Goal: Task Accomplishment & Management: Manage account settings

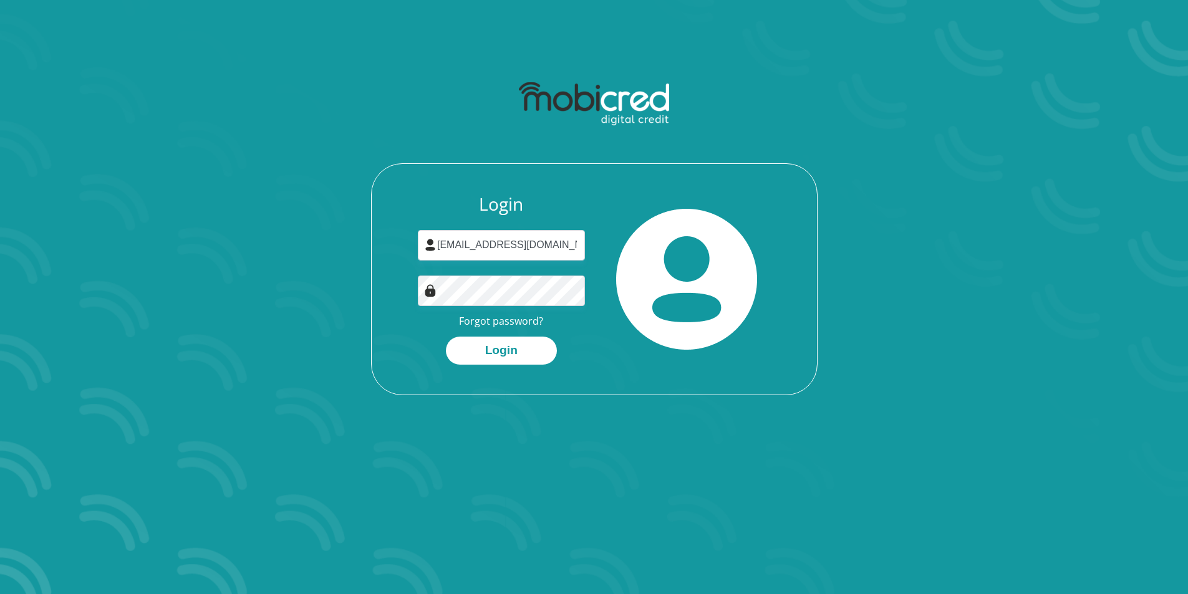
type input "umvandyk@gmail.com"
drag, startPoint x: 523, startPoint y: 306, endPoint x: 324, endPoint y: 329, distance: 200.2
click at [324, 329] on div "Login umvandyk@gmail.com Forgot password? Login" at bounding box center [594, 235] width 670 height 321
click at [508, 350] on button "Login" at bounding box center [501, 351] width 111 height 28
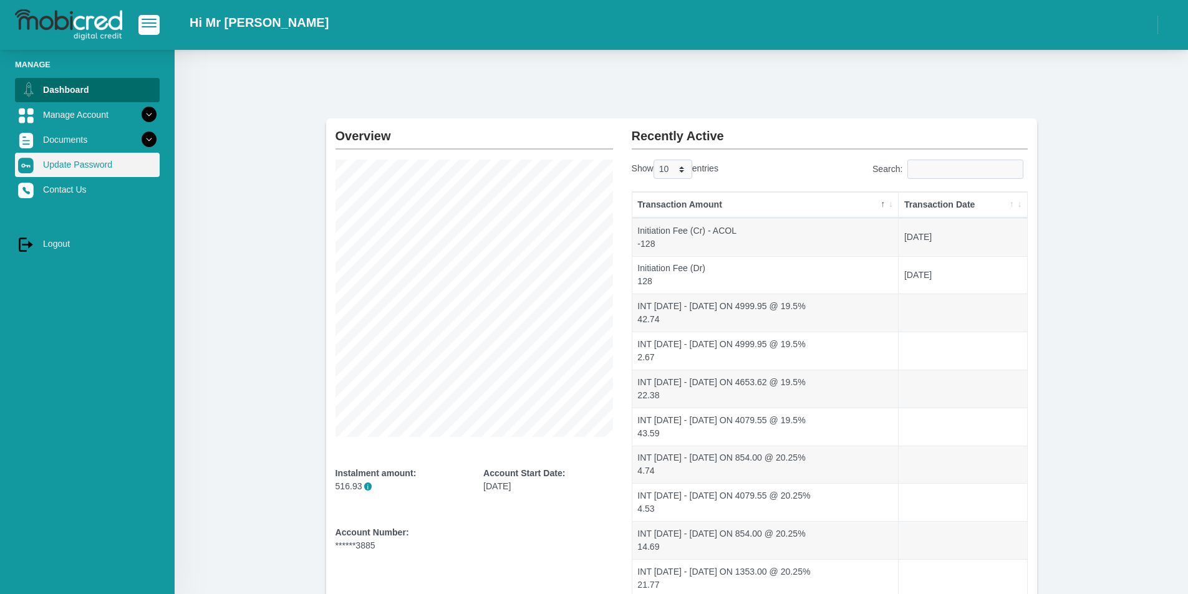
click at [94, 167] on link "Update Password" at bounding box center [87, 165] width 145 height 24
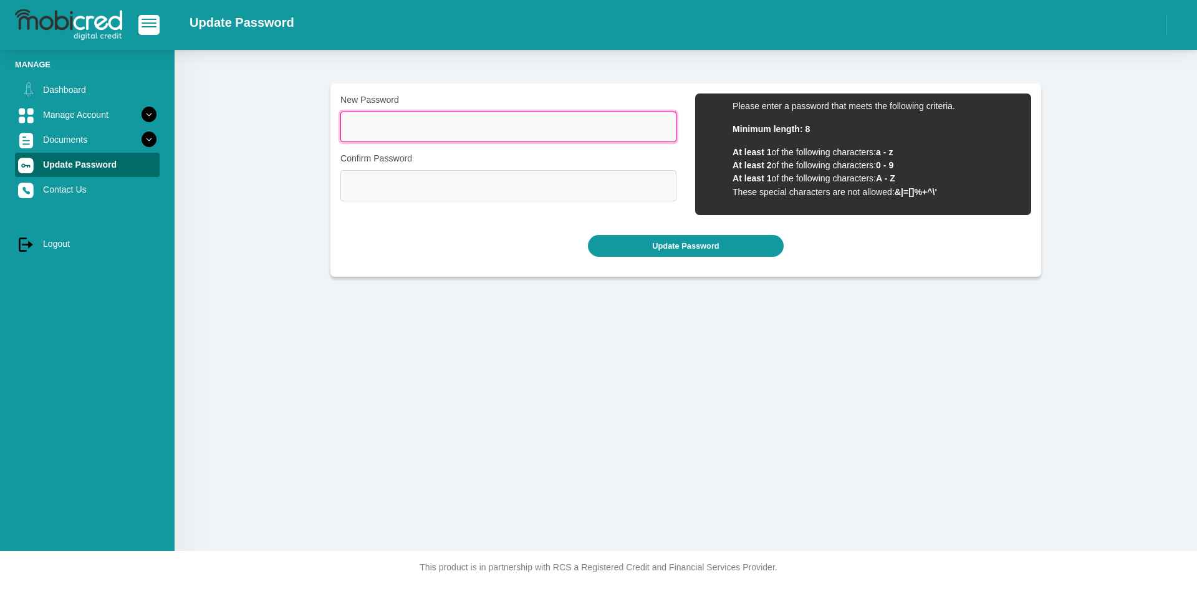
click at [438, 126] on input "New Password" at bounding box center [509, 127] width 336 height 31
type input "12Easy1989"
drag, startPoint x: 406, startPoint y: 131, endPoint x: 329, endPoint y: 123, distance: 77.8
click at [329, 123] on section "New Password 12Easy1989 Please input valid password Confirm Password Please inp…" at bounding box center [685, 180] width 985 height 193
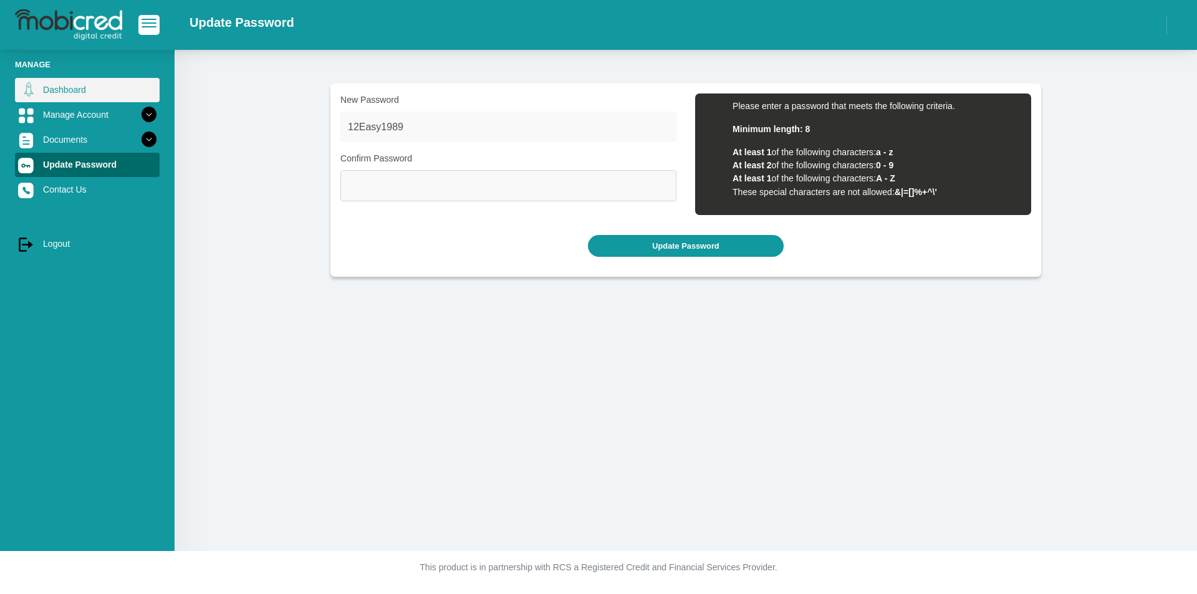
click at [67, 94] on link "Dashboard" at bounding box center [87, 90] width 145 height 24
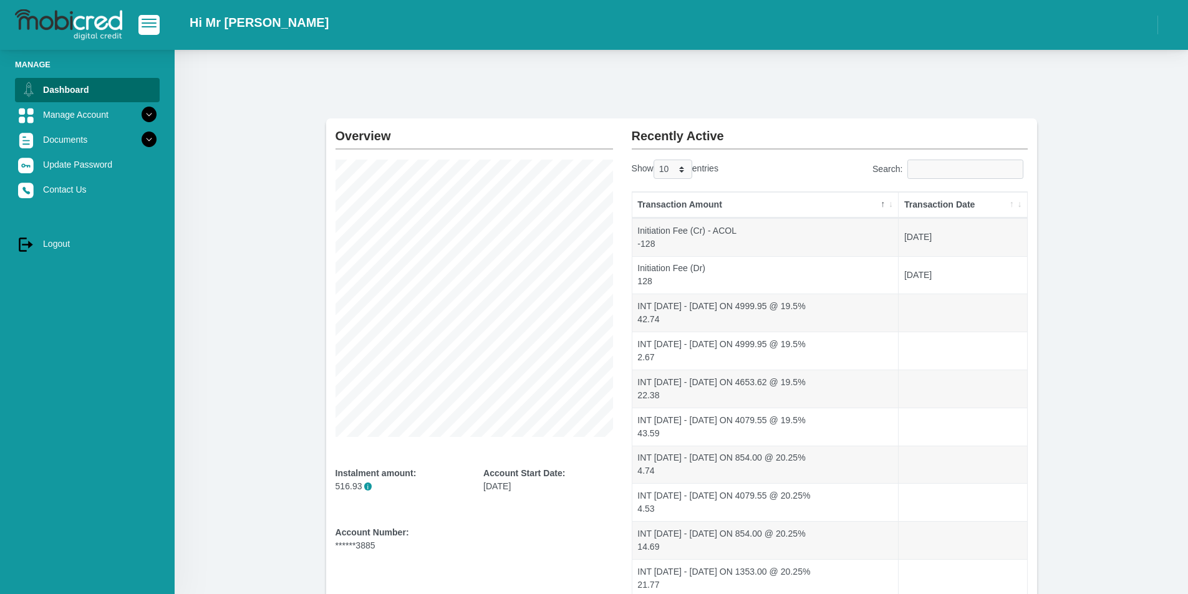
click at [210, 23] on h2 "Hi Mr [PERSON_NAME]" at bounding box center [259, 22] width 139 height 15
click at [147, 20] on span "button" at bounding box center [149, 19] width 15 height 1
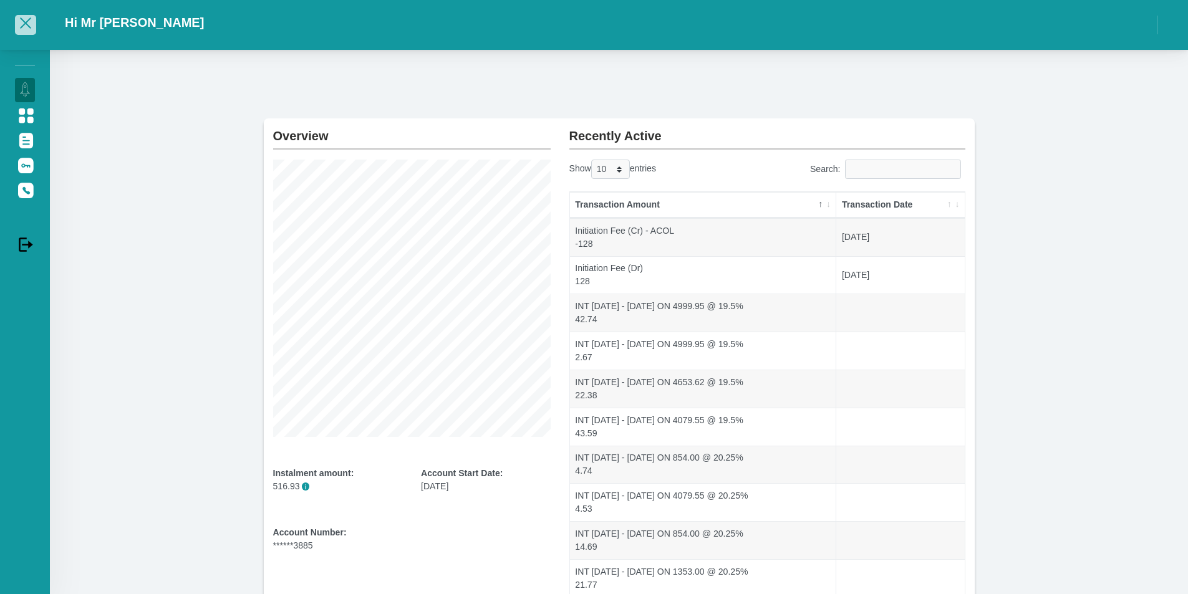
click at [25, 26] on span "button" at bounding box center [25, 23] width 15 height 9
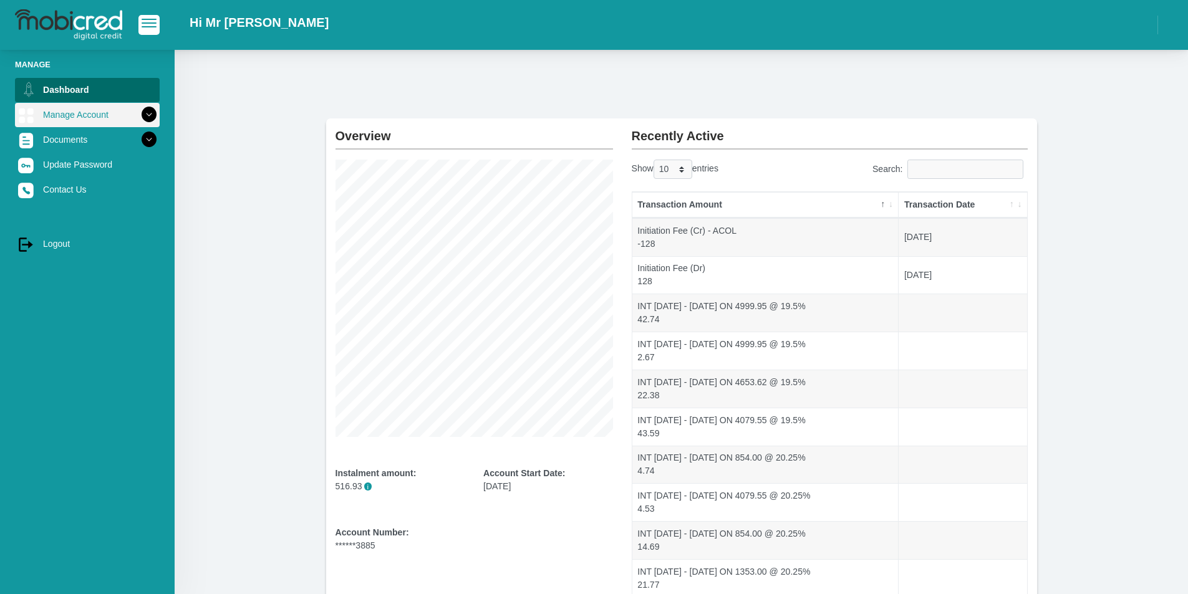
click at [92, 118] on link "Manage Account" at bounding box center [87, 115] width 145 height 24
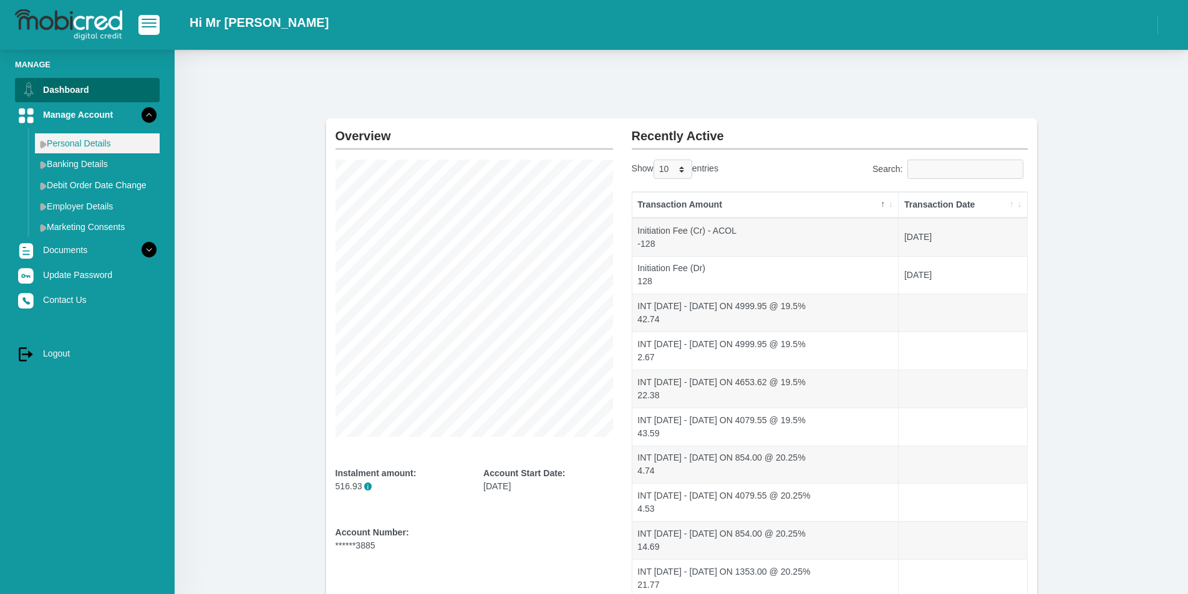
click at [99, 148] on link "Personal Details" at bounding box center [97, 143] width 125 height 20
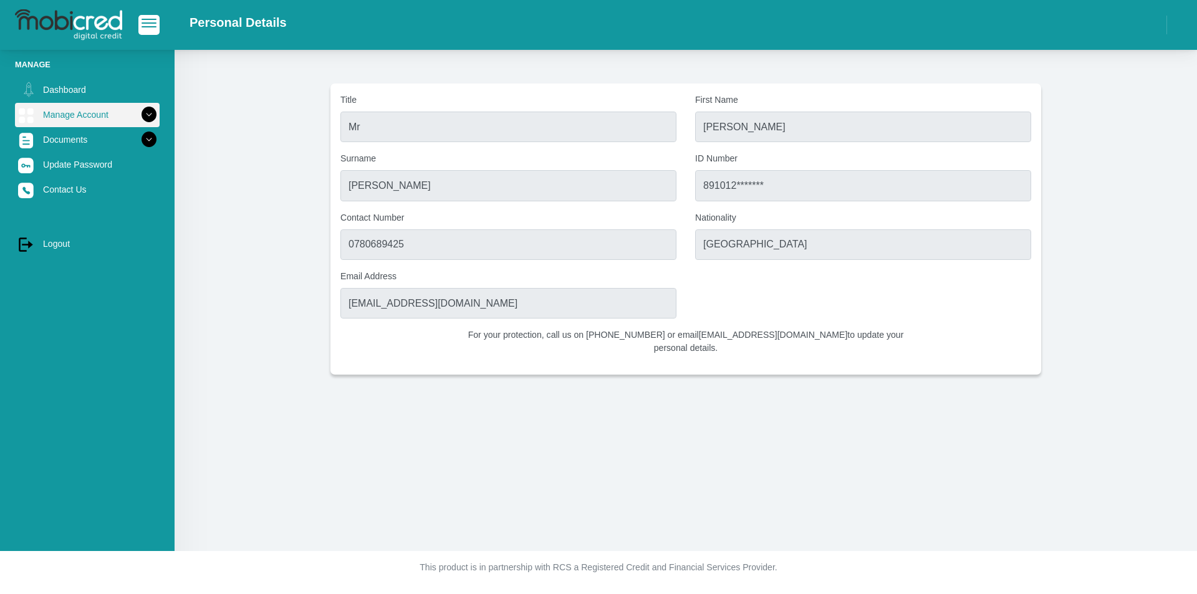
click at [70, 112] on link "Manage Account" at bounding box center [87, 115] width 145 height 24
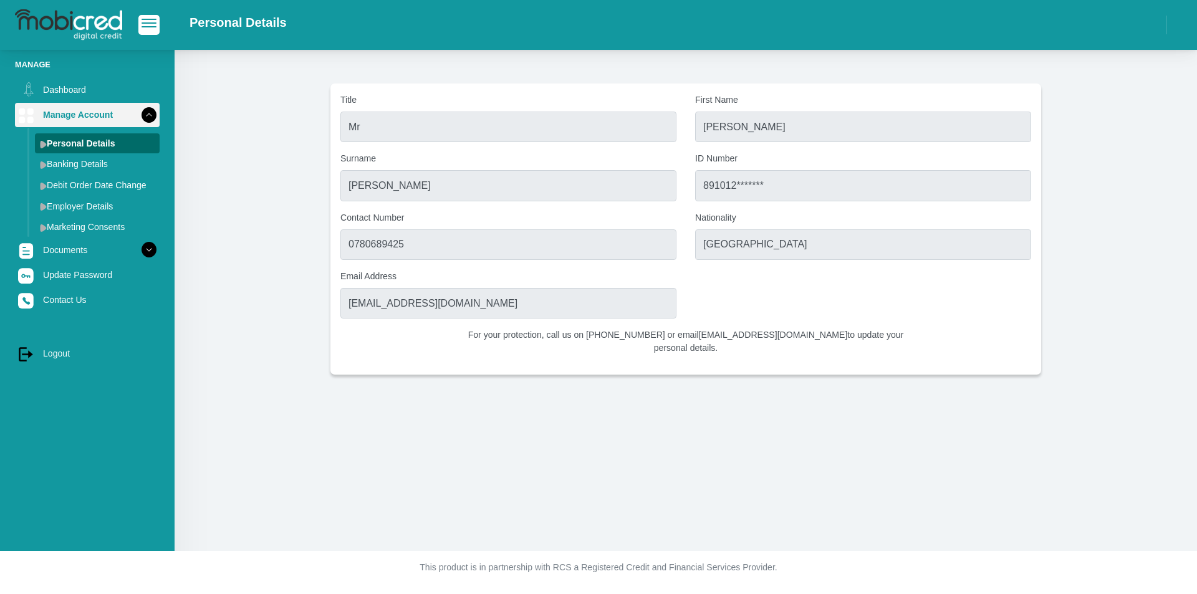
click at [66, 112] on link "Manage Account" at bounding box center [87, 115] width 145 height 24
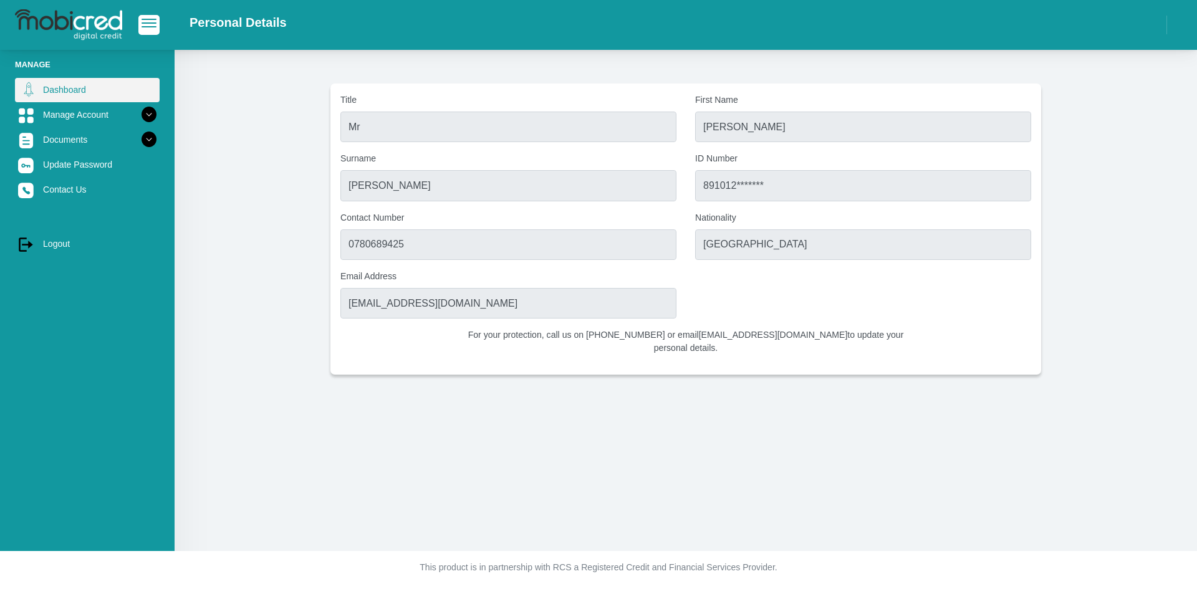
click at [63, 96] on link "Dashboard" at bounding box center [87, 90] width 145 height 24
